Goal: Use online tool/utility: Use online tool/utility

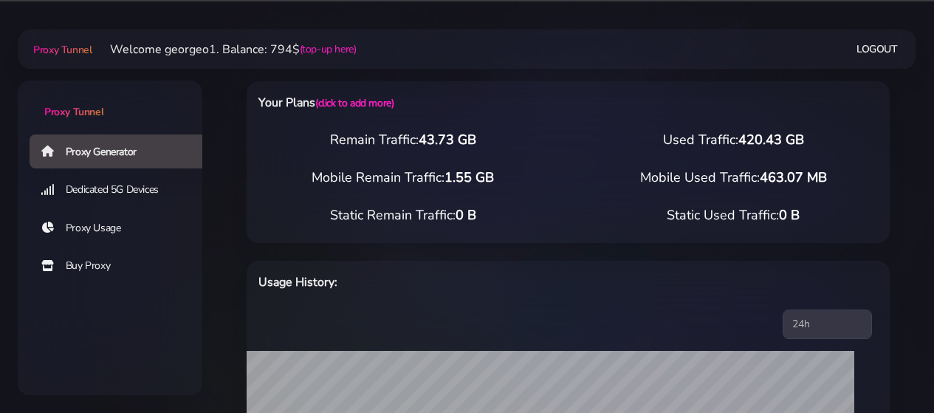
select select "US"
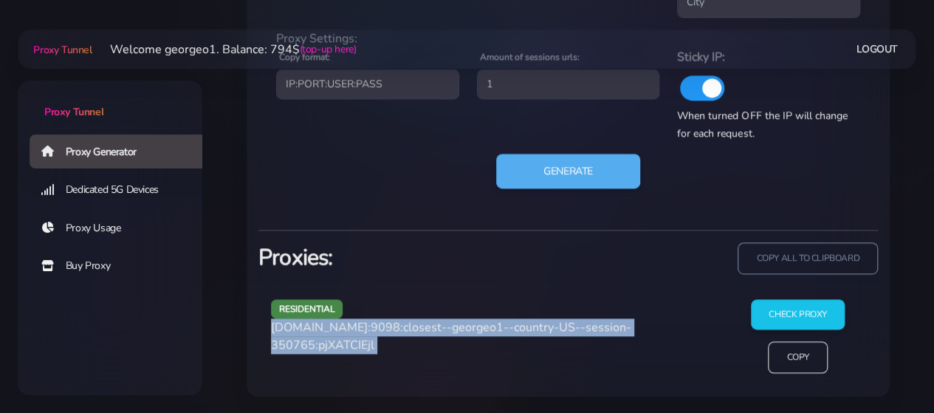
scroll to position [820, 0]
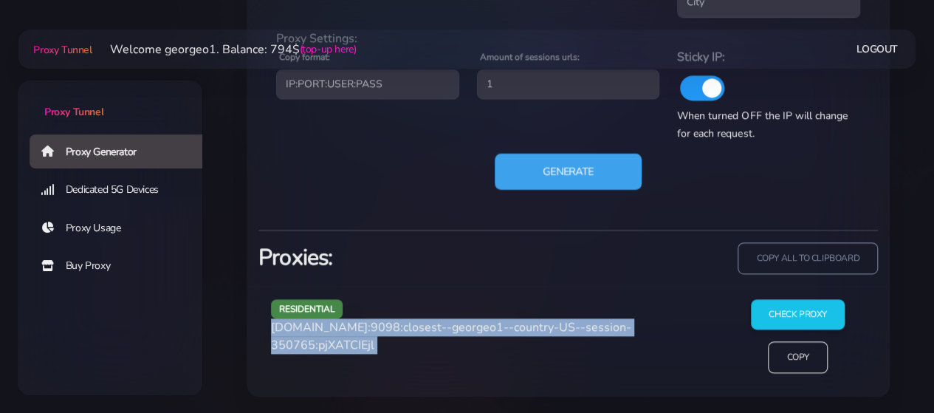
click at [576, 172] on button "Generate" at bounding box center [568, 171] width 147 height 36
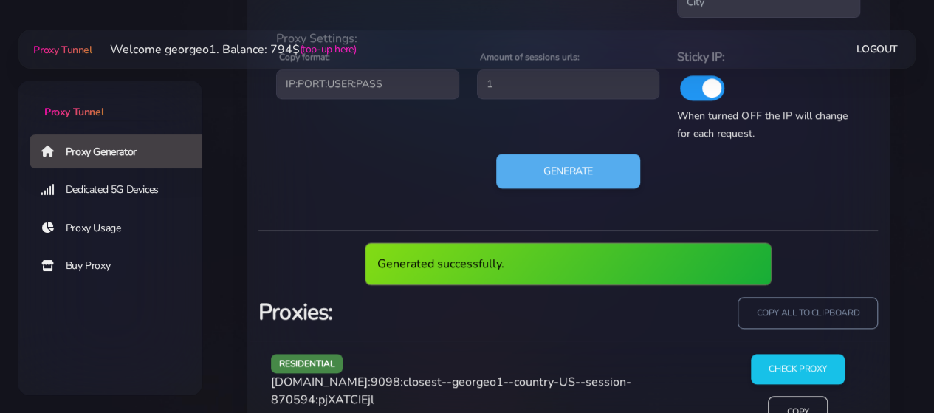
click at [354, 382] on span "[DOMAIN_NAME]:9098:closest--georgeo1--country-US--session-870594:pjXATCIEjl" at bounding box center [451, 390] width 360 height 34
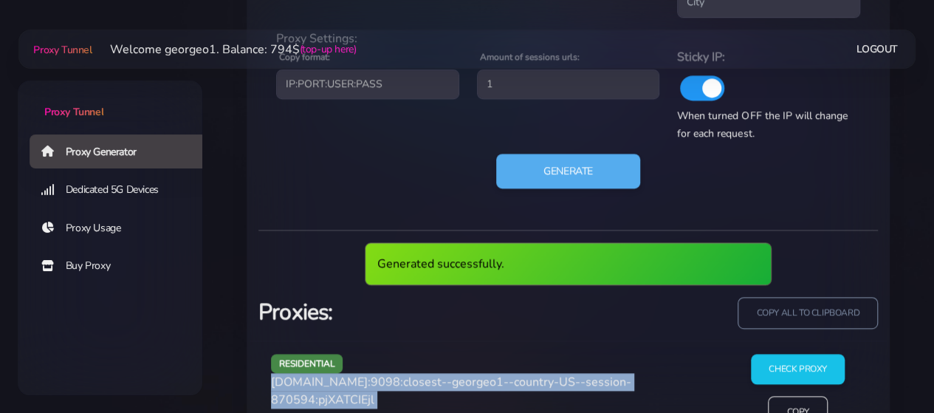
click at [354, 382] on span "[DOMAIN_NAME]:9098:closest--georgeo1--country-US--session-870594:pjXATCIEjl" at bounding box center [451, 390] width 360 height 34
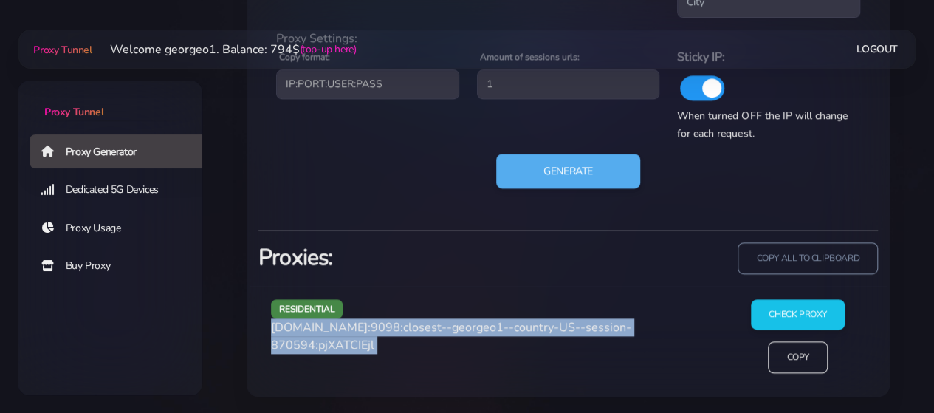
copy div "[DOMAIN_NAME]:9098:closest--georgeo1--country-US--session-870594:pjXATCIEjl"
